Goal: Task Accomplishment & Management: Manage account settings

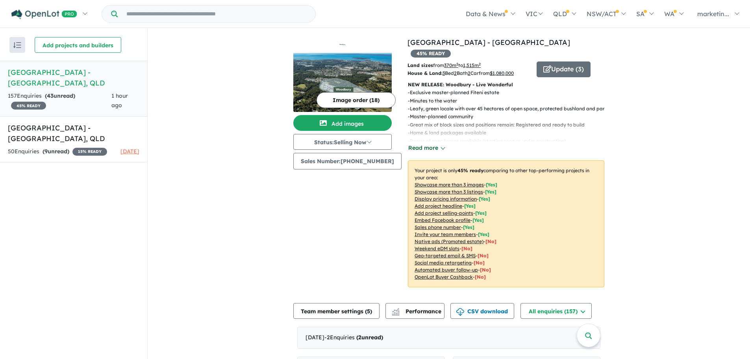
click at [414, 143] on button "Read more" at bounding box center [426, 147] width 37 height 9
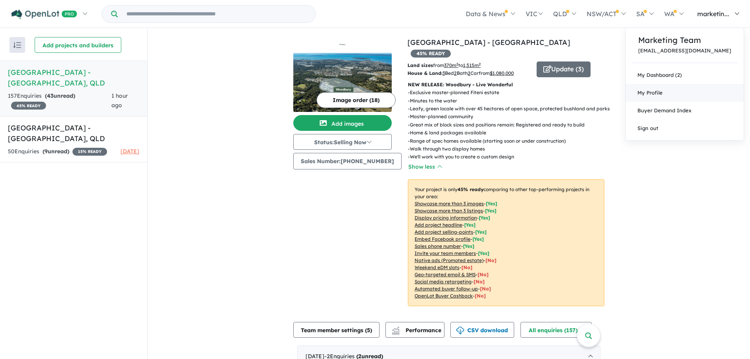
click at [663, 95] on span "My Profile" at bounding box center [650, 92] width 25 height 6
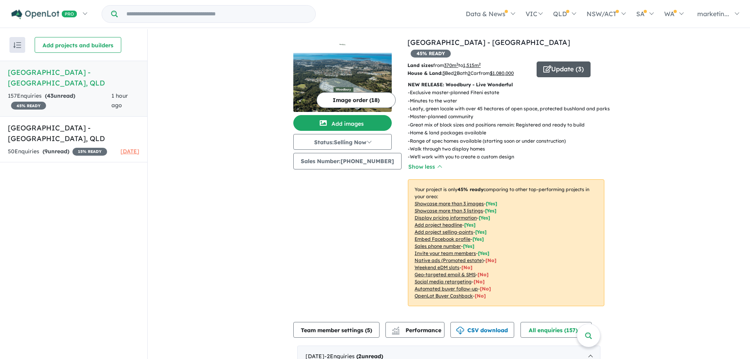
click at [543, 65] on icon "button" at bounding box center [547, 68] width 8 height 7
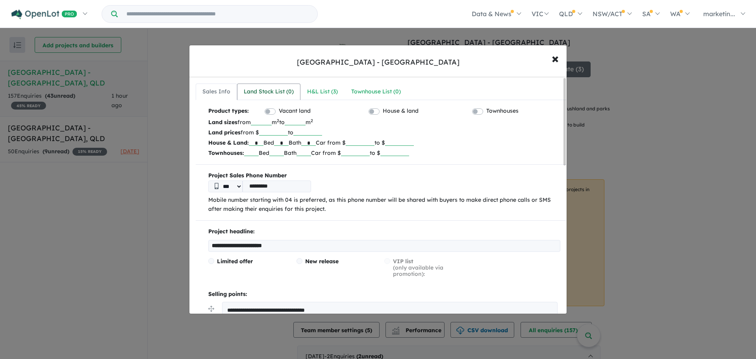
click at [273, 87] on div "Land Stock List ( 0 )" at bounding box center [269, 91] width 50 height 9
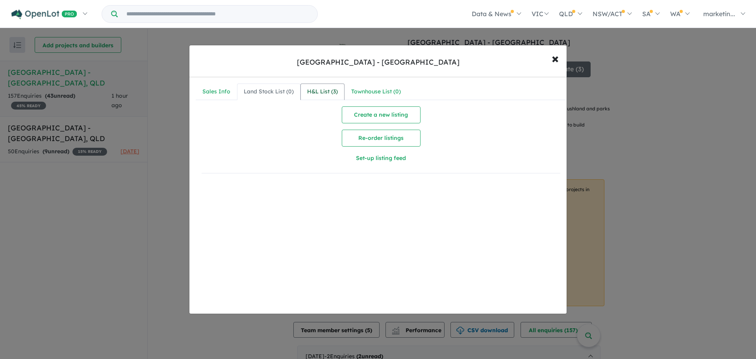
click at [326, 86] on link "H&L List ( 3 )" at bounding box center [322, 91] width 44 height 17
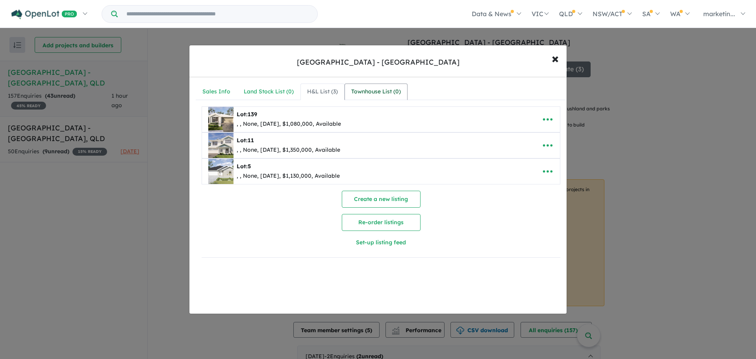
click at [359, 89] on div "Townhouse List ( 0 )" at bounding box center [376, 91] width 50 height 9
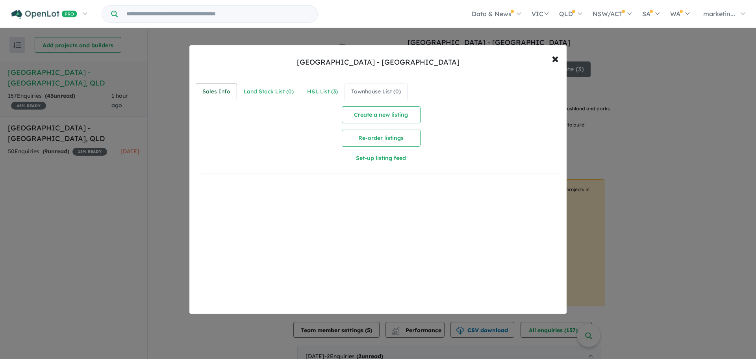
click at [228, 87] on div "Sales Info" at bounding box center [216, 91] width 28 height 9
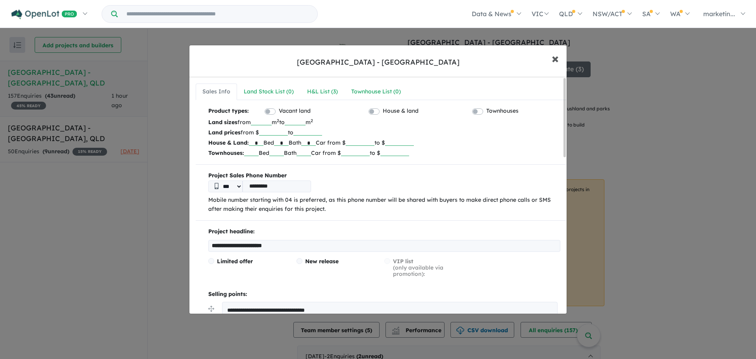
click at [551, 60] on button "× Close" at bounding box center [555, 58] width 23 height 21
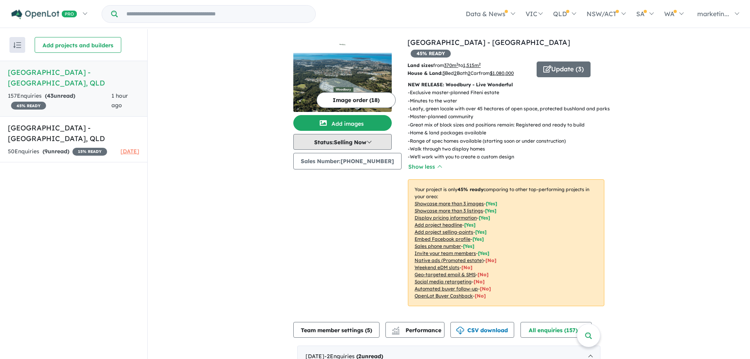
click at [379, 143] on button "Status: Selling Now" at bounding box center [342, 142] width 98 height 16
click at [380, 142] on button "Status: Selling Now" at bounding box center [342, 142] width 98 height 16
click at [556, 61] on button "Update ( 3 )" at bounding box center [564, 69] width 54 height 16
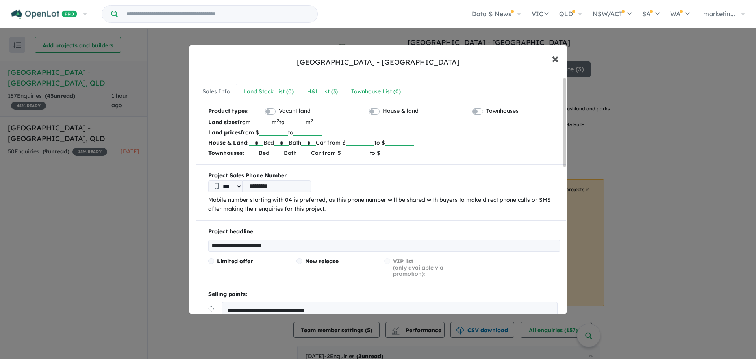
click at [558, 57] on span "×" at bounding box center [555, 58] width 7 height 17
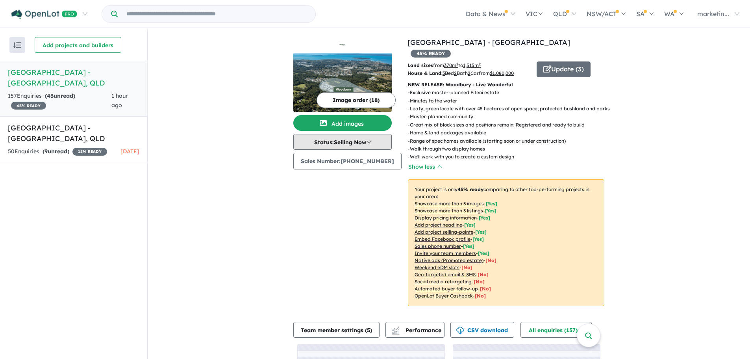
click at [378, 140] on button "Status: Selling Now" at bounding box center [342, 142] width 98 height 16
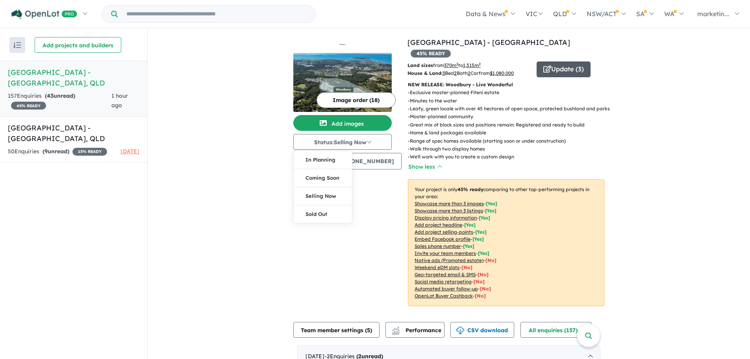
click at [582, 61] on button "Update ( 3 )" at bounding box center [564, 69] width 54 height 16
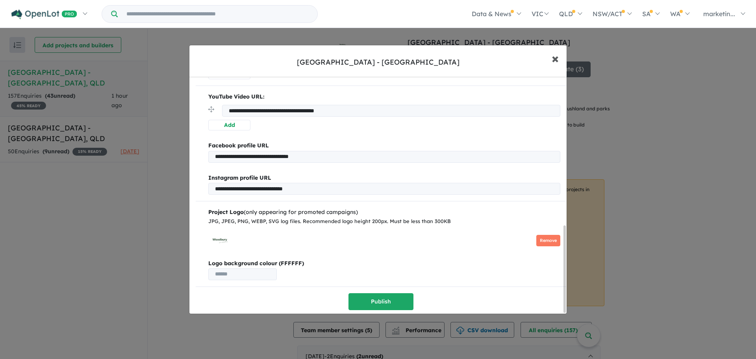
click at [554, 60] on span "×" at bounding box center [555, 58] width 7 height 17
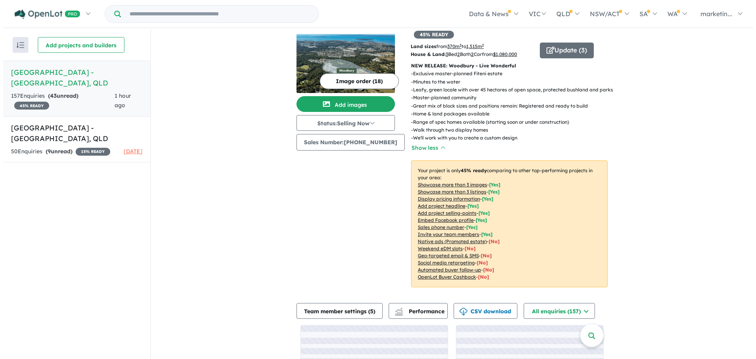
scroll to position [39, 0]
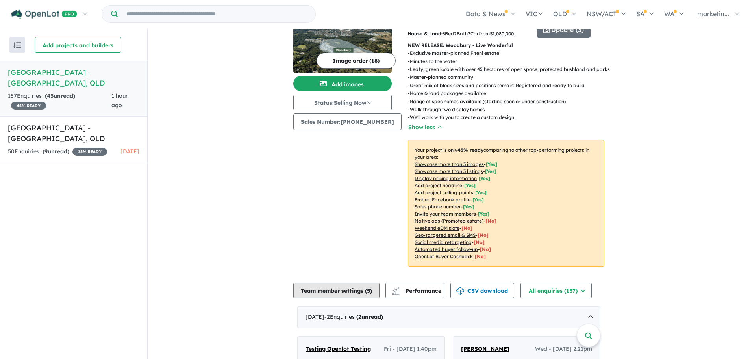
click at [329, 282] on button "Team member settings ( 5 )" at bounding box center [336, 290] width 86 height 16
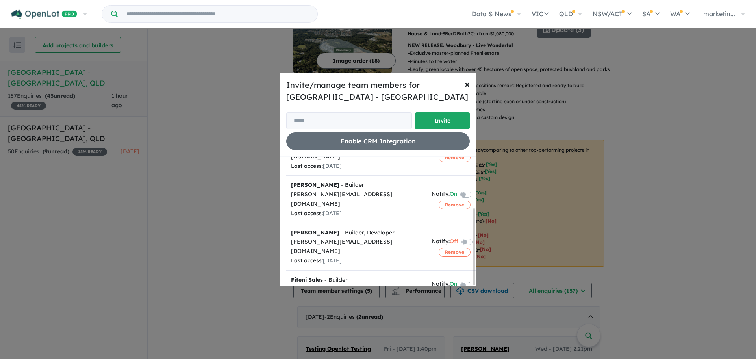
scroll to position [86, 0]
click at [456, 247] on button "Remove" at bounding box center [455, 251] width 32 height 9
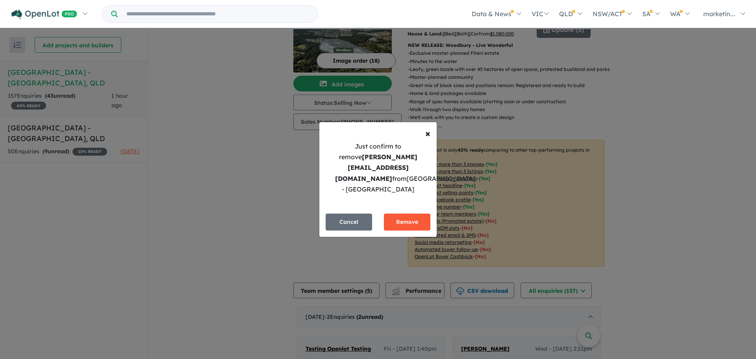
click at [404, 219] on button "Remove" at bounding box center [407, 221] width 46 height 17
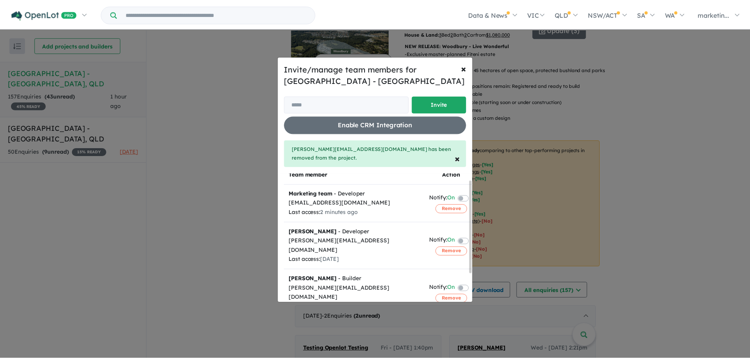
scroll to position [0, 0]
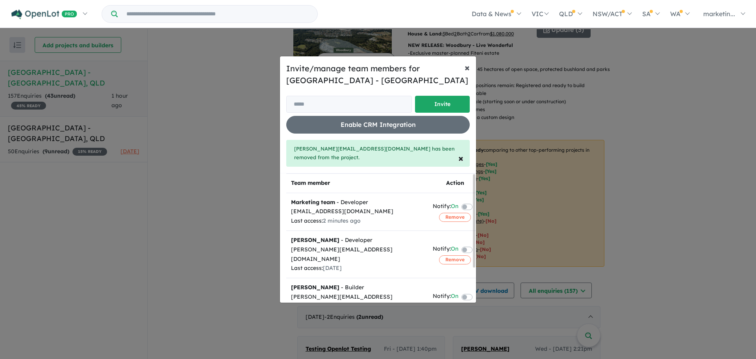
click at [468, 73] on span "×" at bounding box center [467, 67] width 5 height 12
